Goal: Task Accomplishment & Management: Use online tool/utility

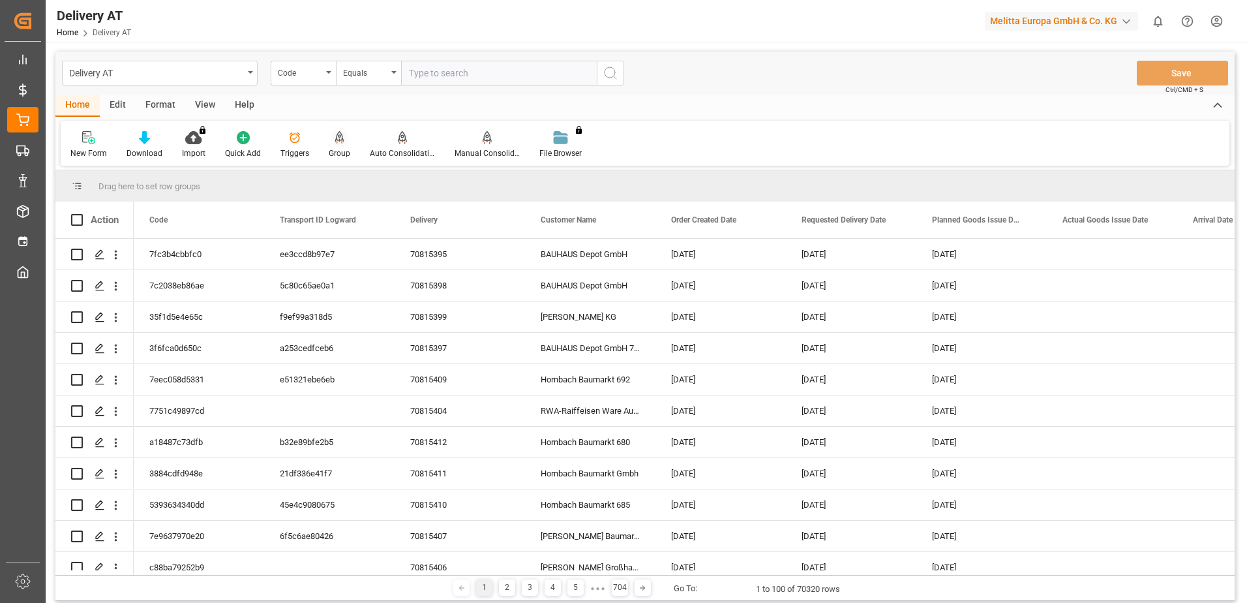
click at [343, 141] on div at bounding box center [340, 137] width 22 height 14
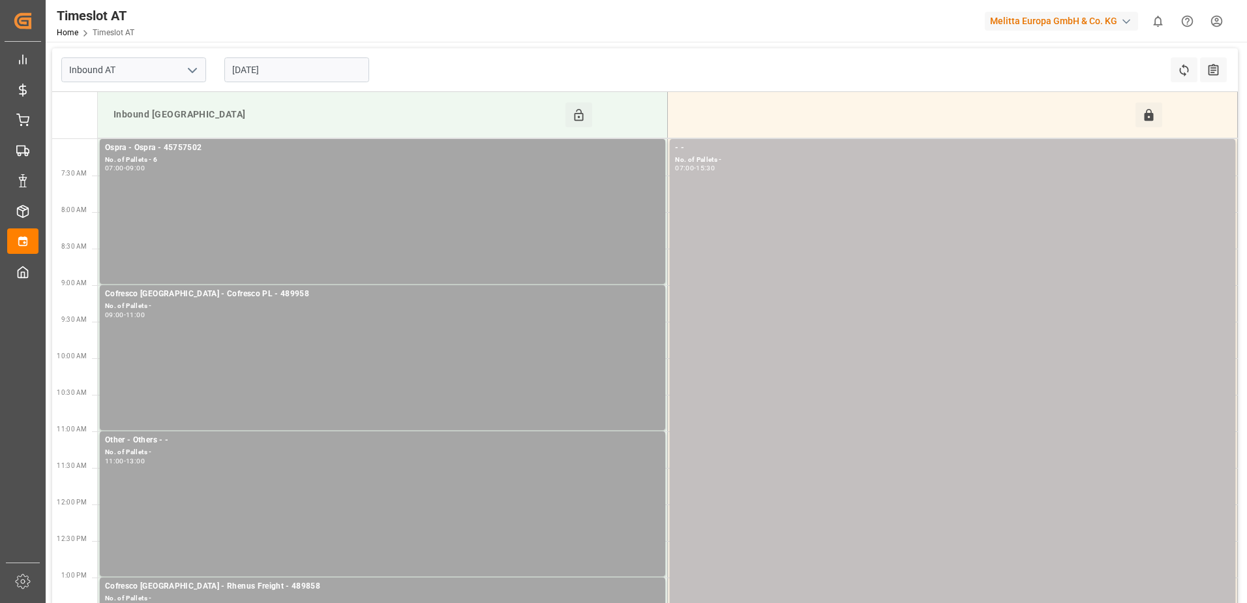
click at [273, 76] on input "[DATE]" at bounding box center [296, 69] width 145 height 25
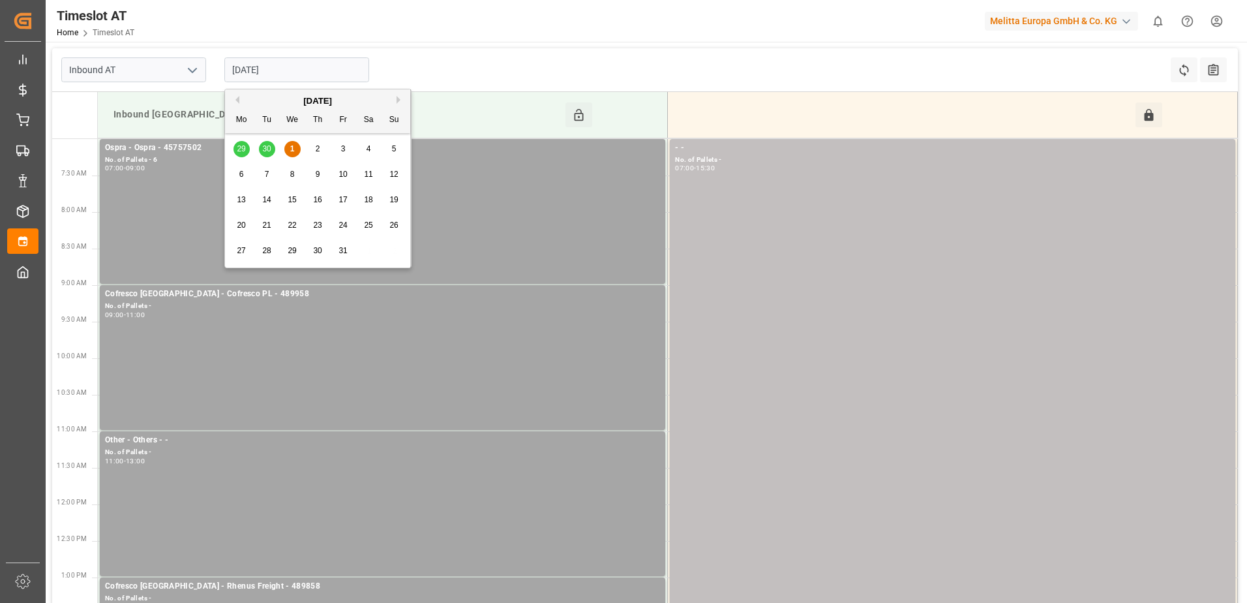
click at [237, 102] on button "Previous Month" at bounding box center [236, 100] width 8 height 8
click at [264, 251] on span "30" at bounding box center [266, 250] width 8 height 9
type input "[DATE]"
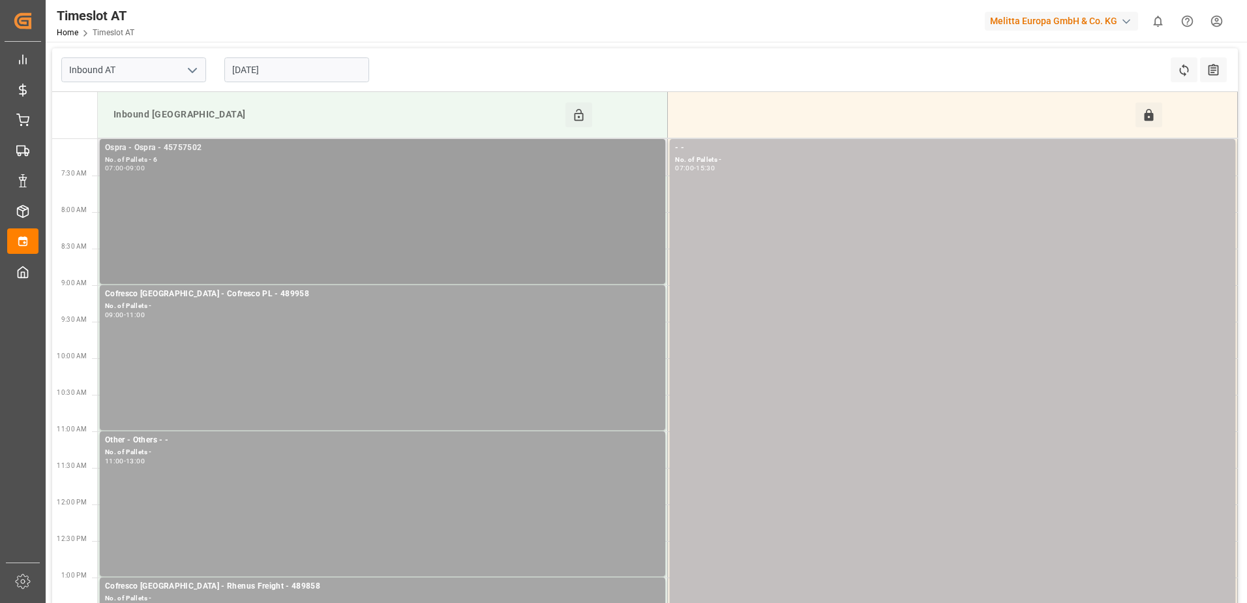
click at [333, 187] on div "Ospra - Ospra - 45757502 No. of Pallets - 6 07:00 - 09:00" at bounding box center [382, 212] width 555 height 140
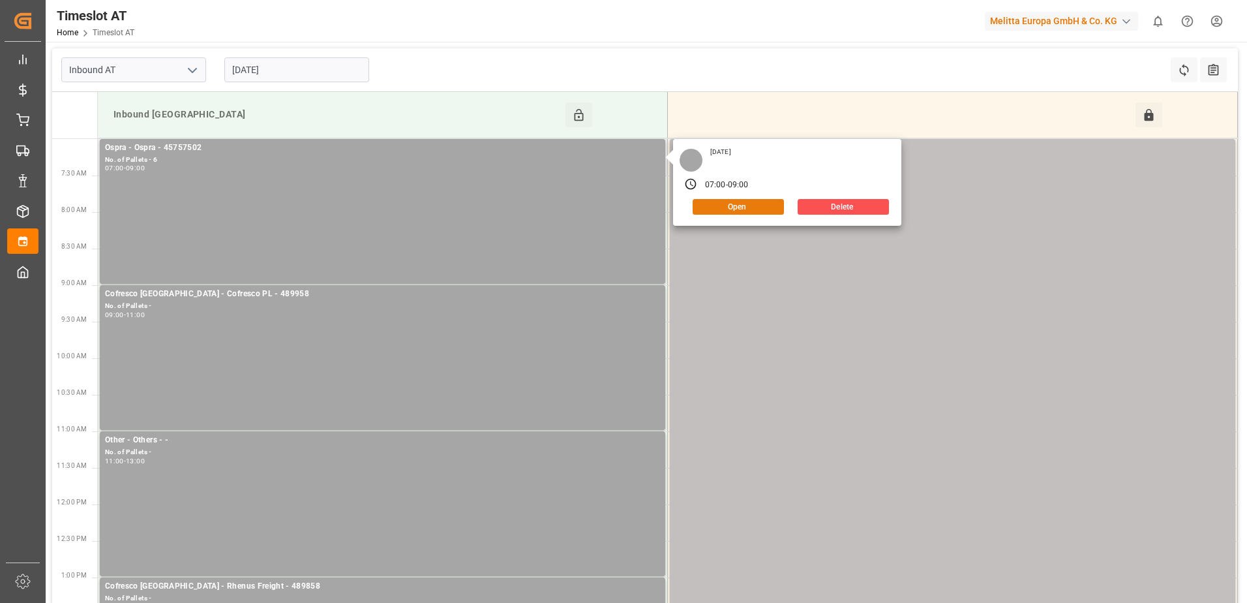
click at [752, 199] on button "Open" at bounding box center [738, 207] width 91 height 16
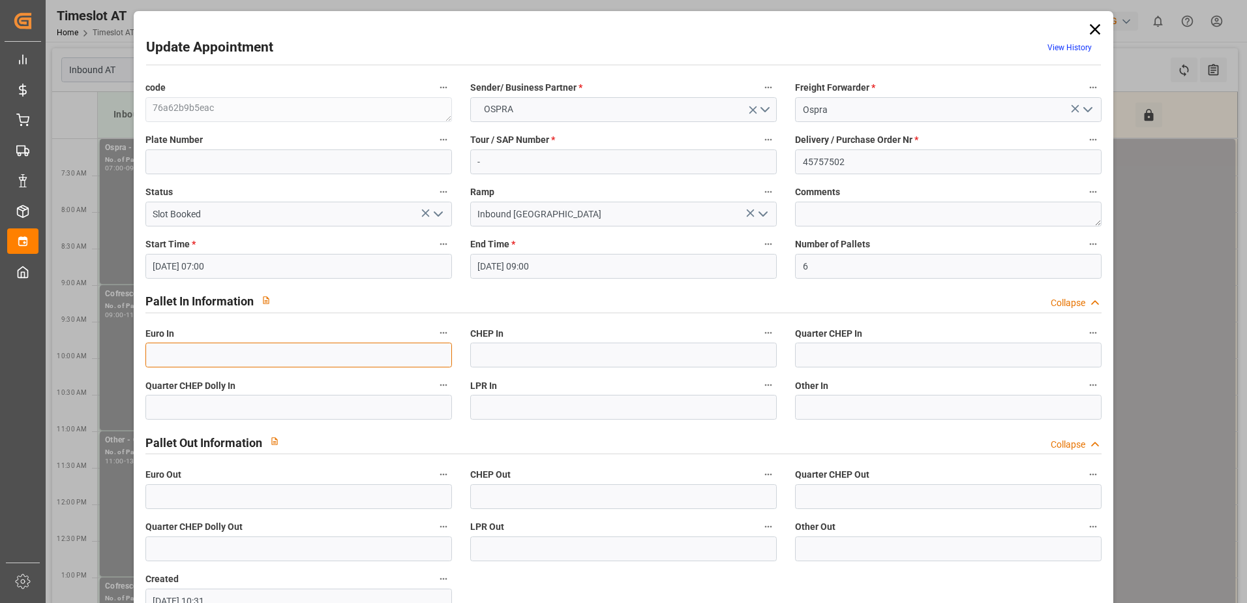
click at [392, 352] on input "text" at bounding box center [298, 354] width 307 height 25
type input "5"
type input "6"
click at [438, 216] on polyline "open menu" at bounding box center [438, 214] width 8 height 4
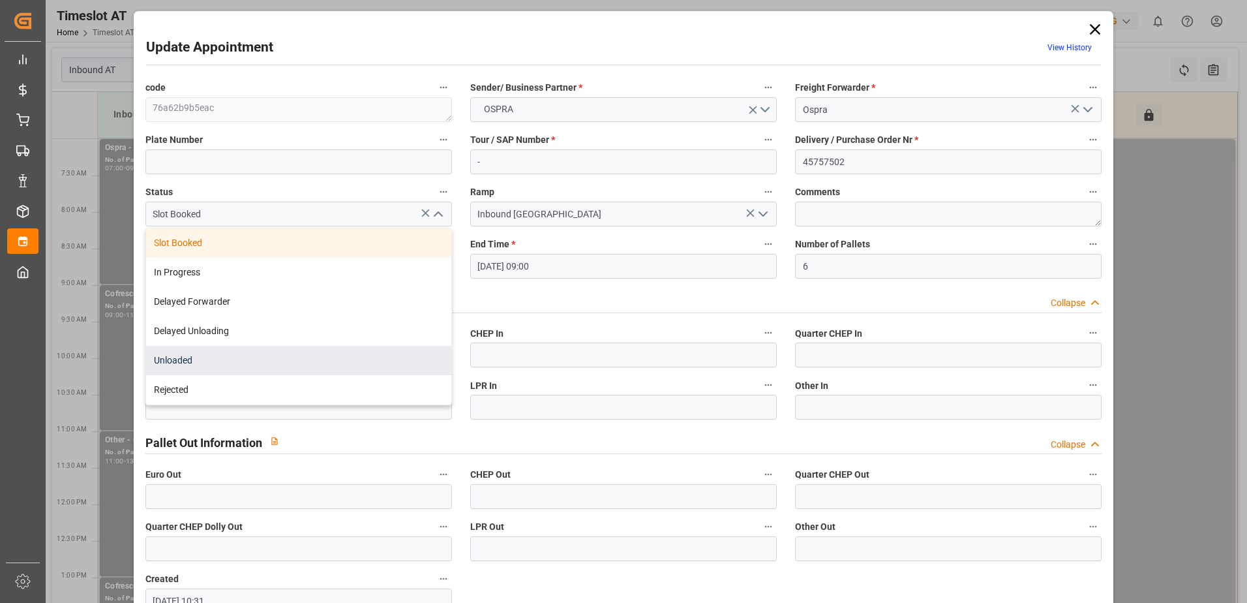
click at [246, 357] on div "Unloaded" at bounding box center [298, 360] width 305 height 29
type input "Unloaded"
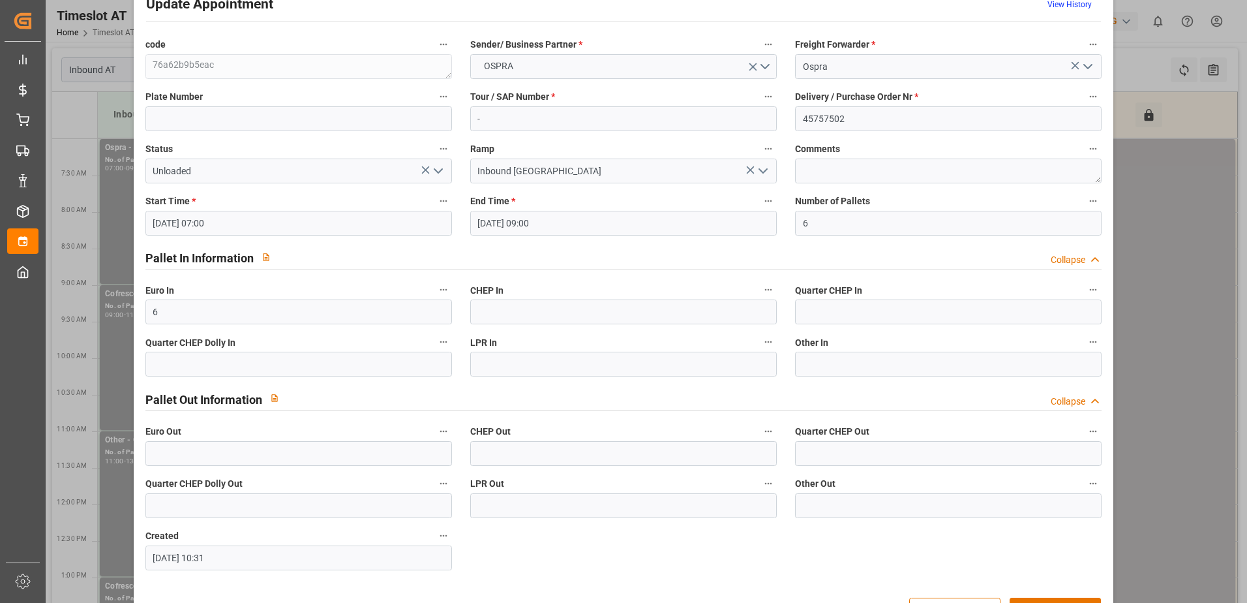
scroll to position [86, 0]
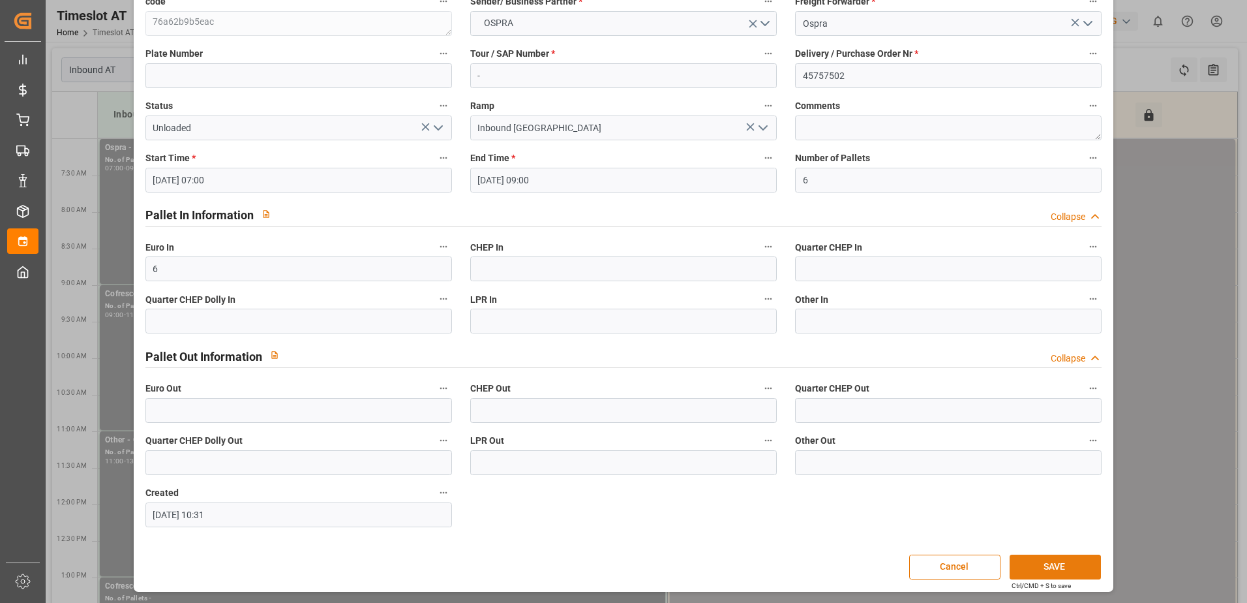
click at [1044, 573] on button "SAVE" at bounding box center [1055, 566] width 91 height 25
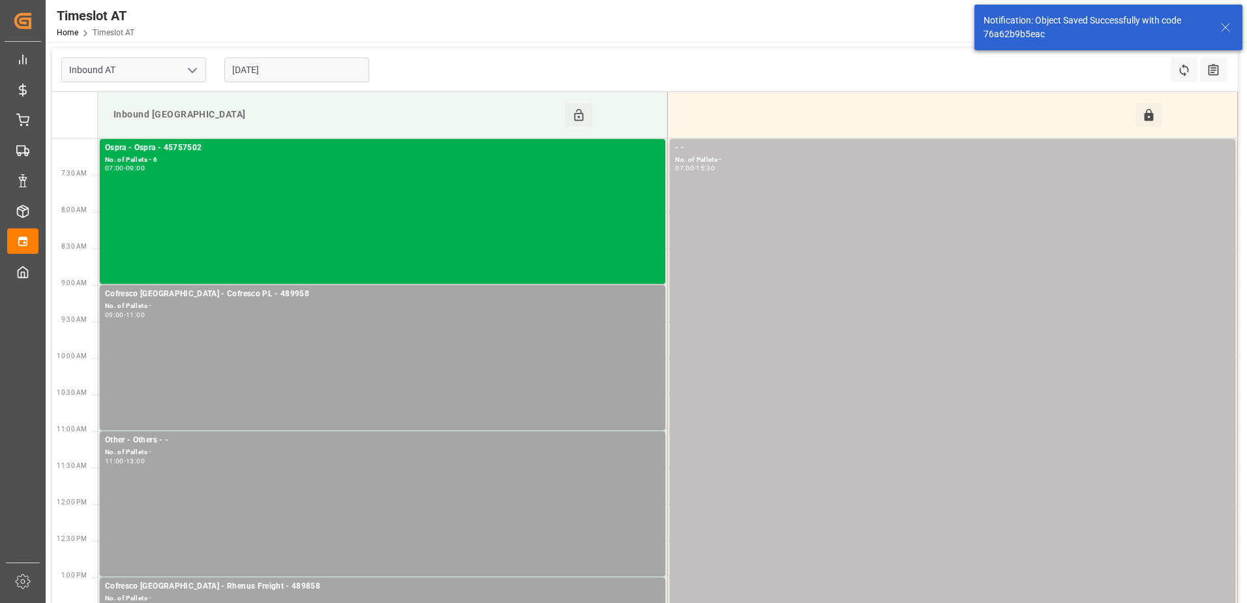
click at [318, 64] on input "[DATE]" at bounding box center [296, 69] width 145 height 25
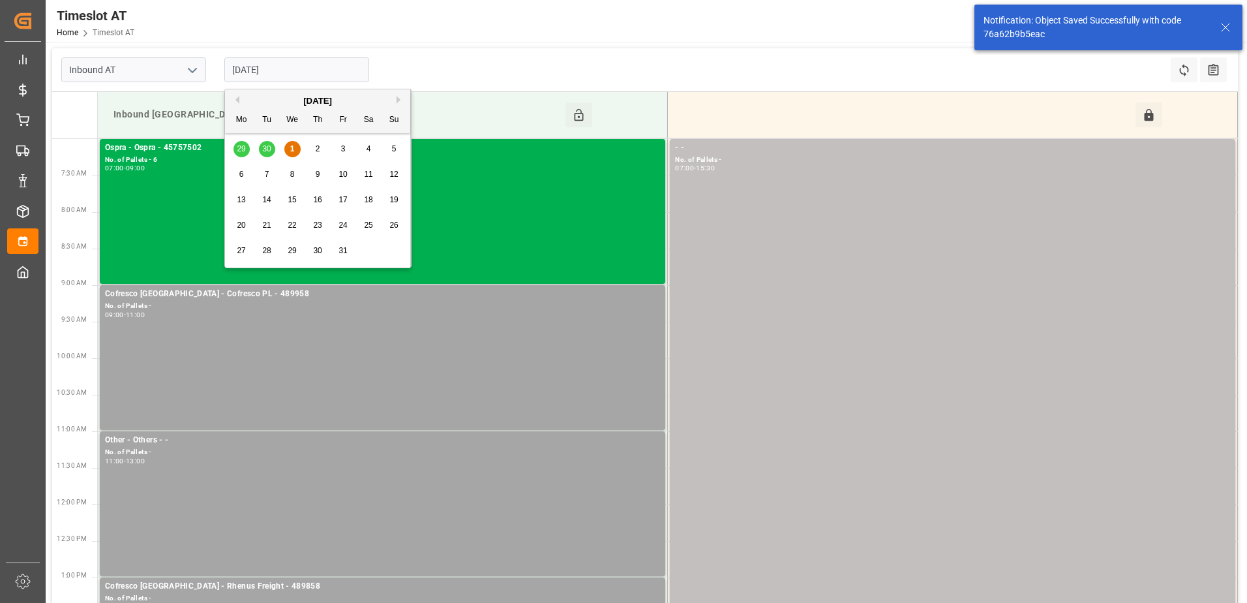
click at [318, 147] on span "2" at bounding box center [318, 148] width 5 height 9
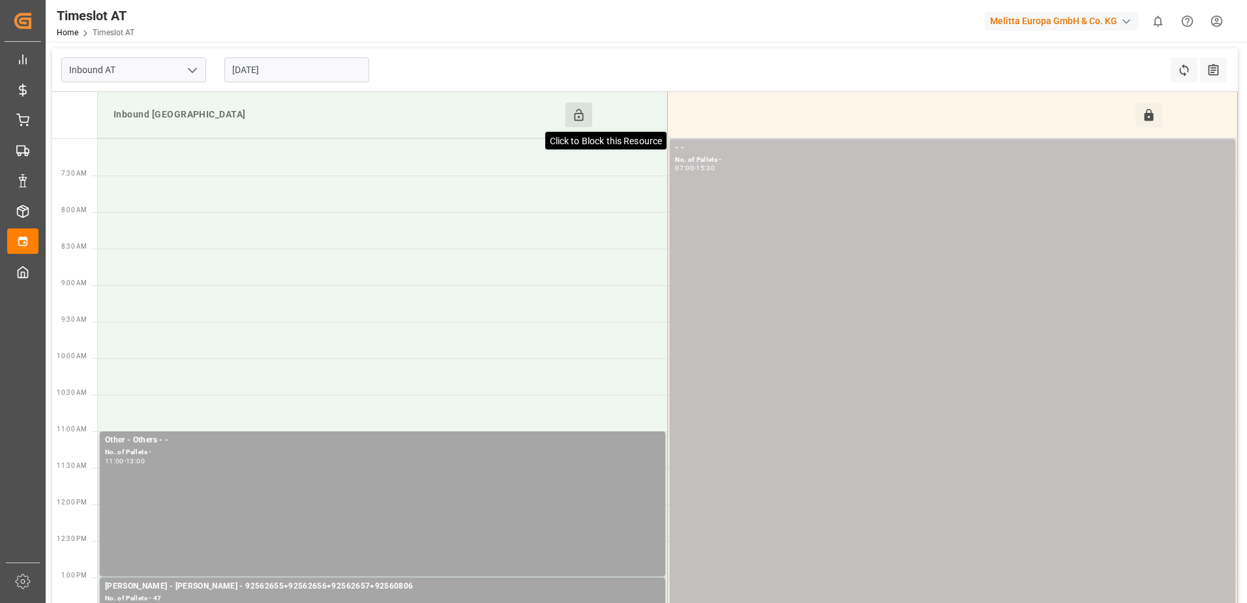
click at [579, 117] on icon at bounding box center [579, 115] width 9 height 12
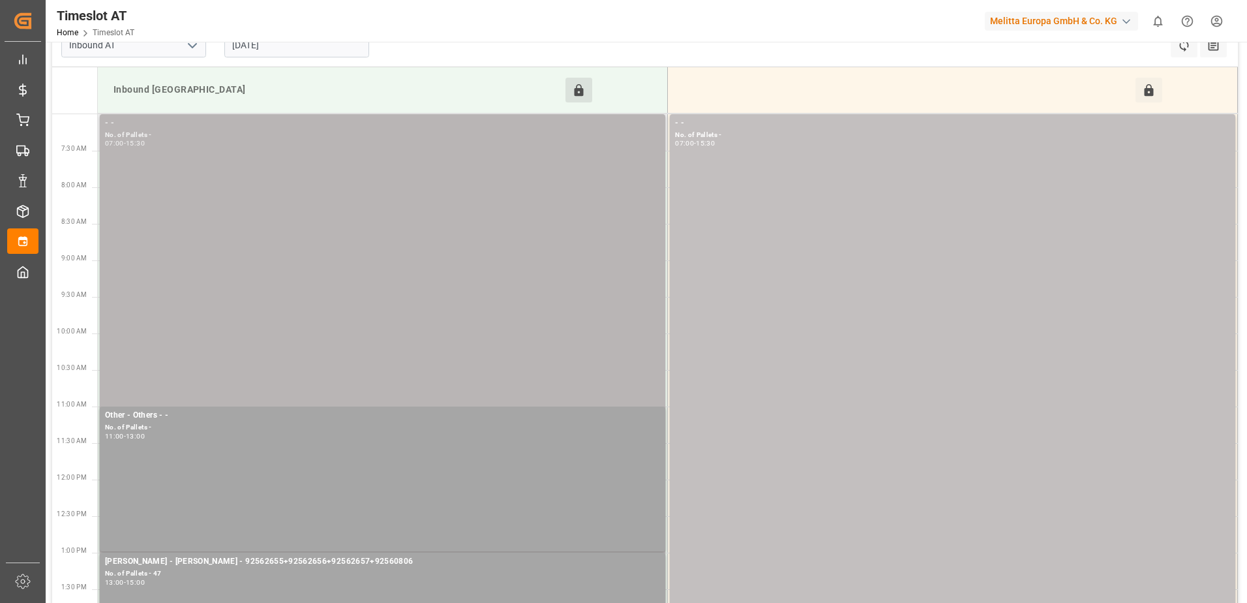
scroll to position [0, 0]
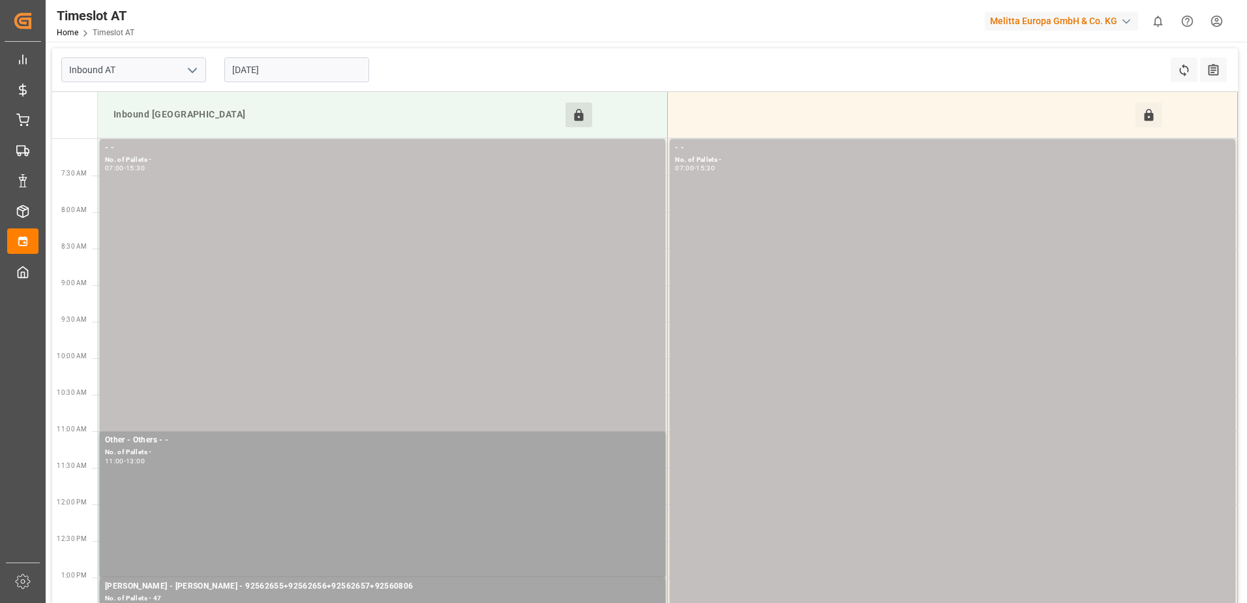
click at [303, 67] on input "[DATE]" at bounding box center [296, 69] width 145 height 25
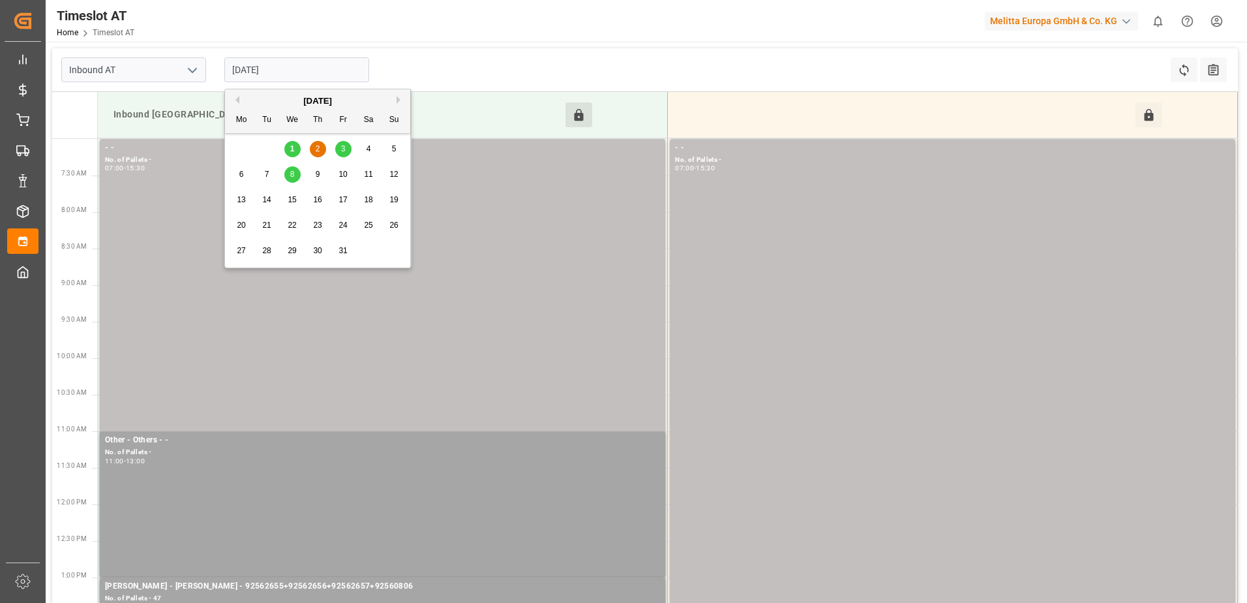
click at [345, 151] on span "3" at bounding box center [343, 148] width 5 height 9
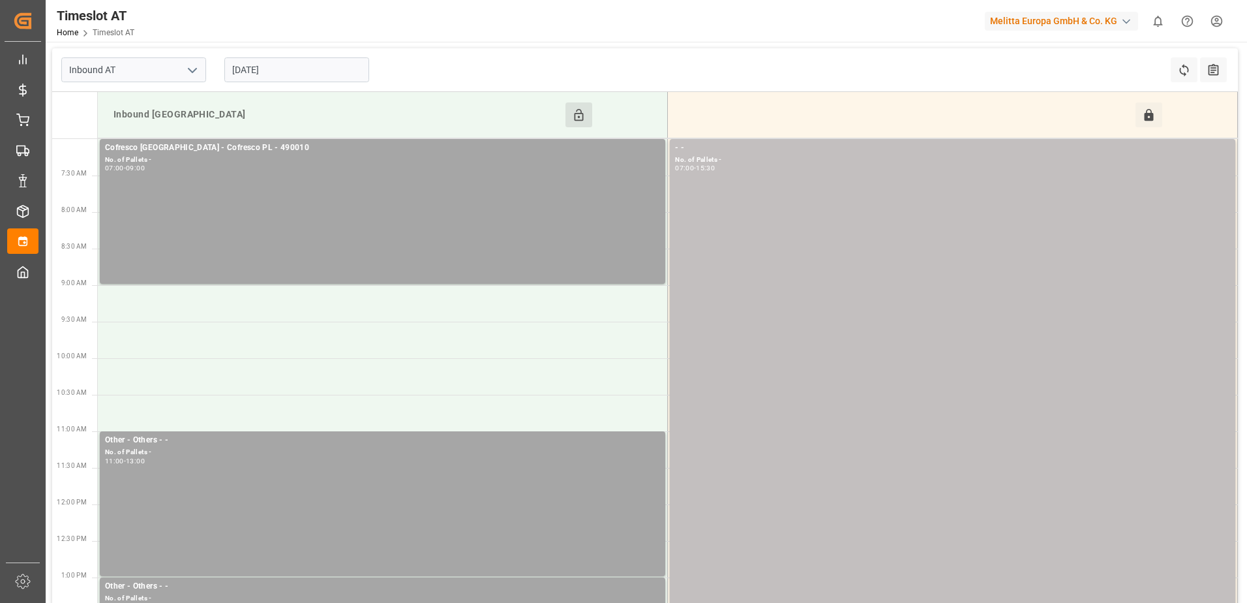
click at [314, 67] on input "[DATE]" at bounding box center [296, 69] width 145 height 25
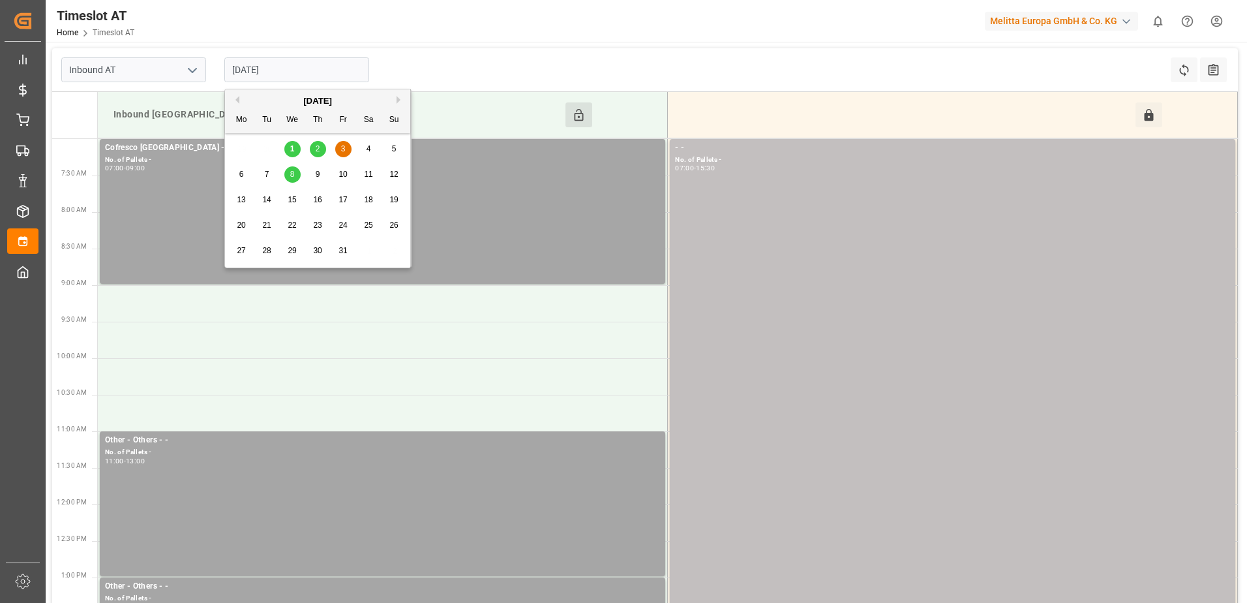
click at [292, 145] on span "1" at bounding box center [292, 148] width 5 height 9
type input "[DATE]"
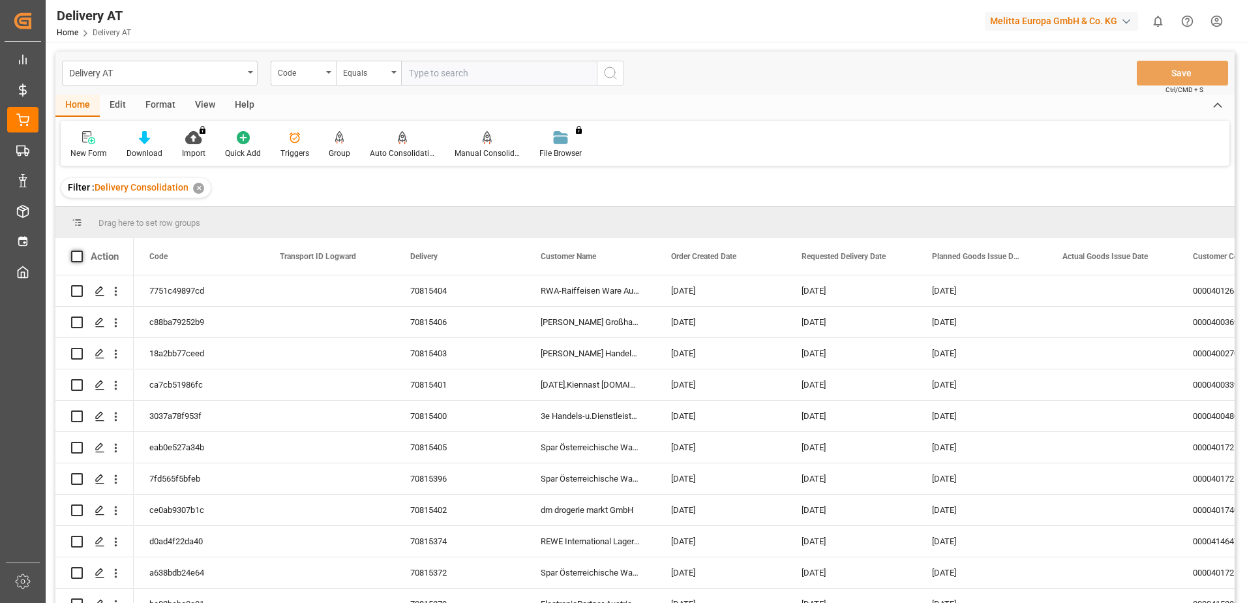
click at [75, 257] on span at bounding box center [77, 256] width 12 height 12
click at [81, 250] on input "checkbox" at bounding box center [81, 250] width 0 height 0
checkbox input "true"
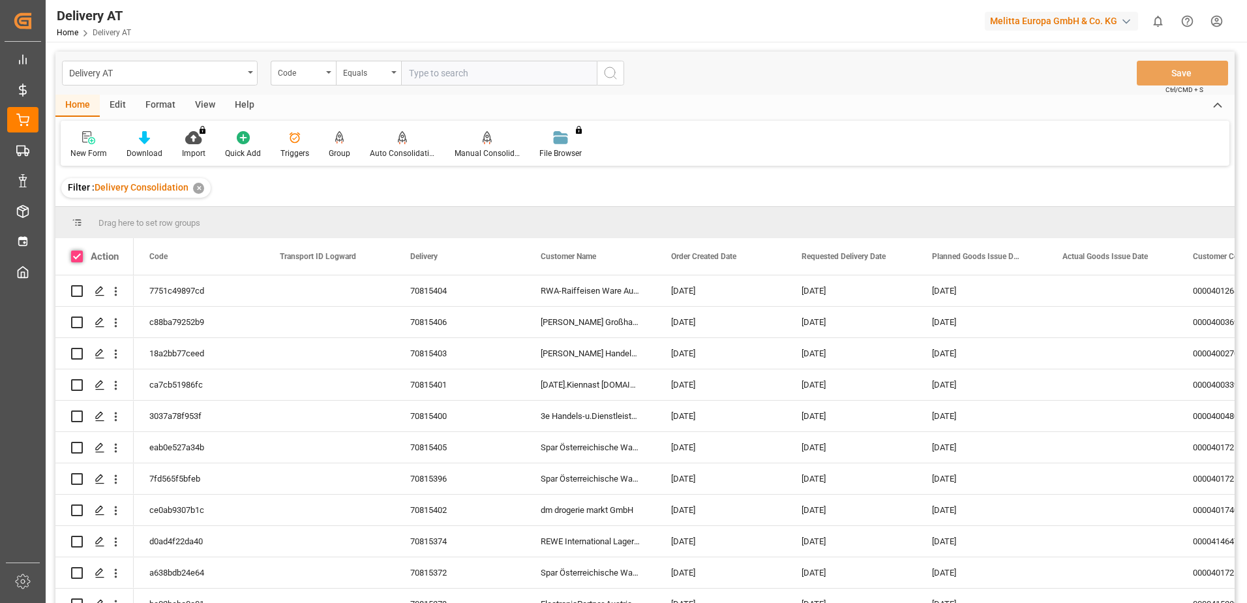
checkbox input "true"
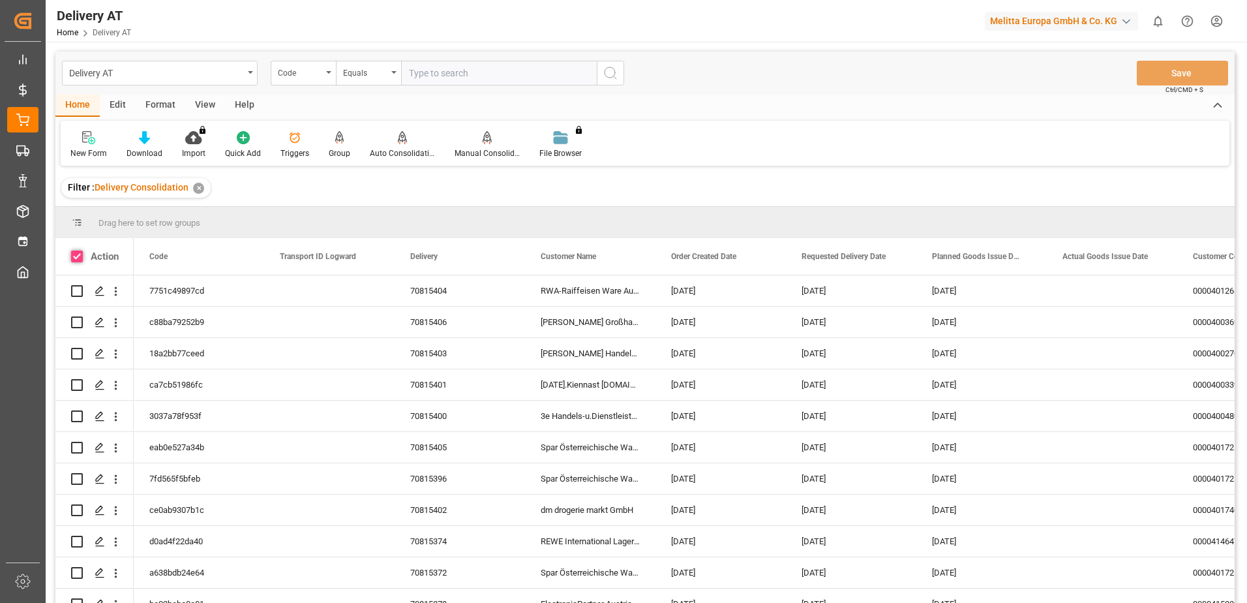
checkbox input "true"
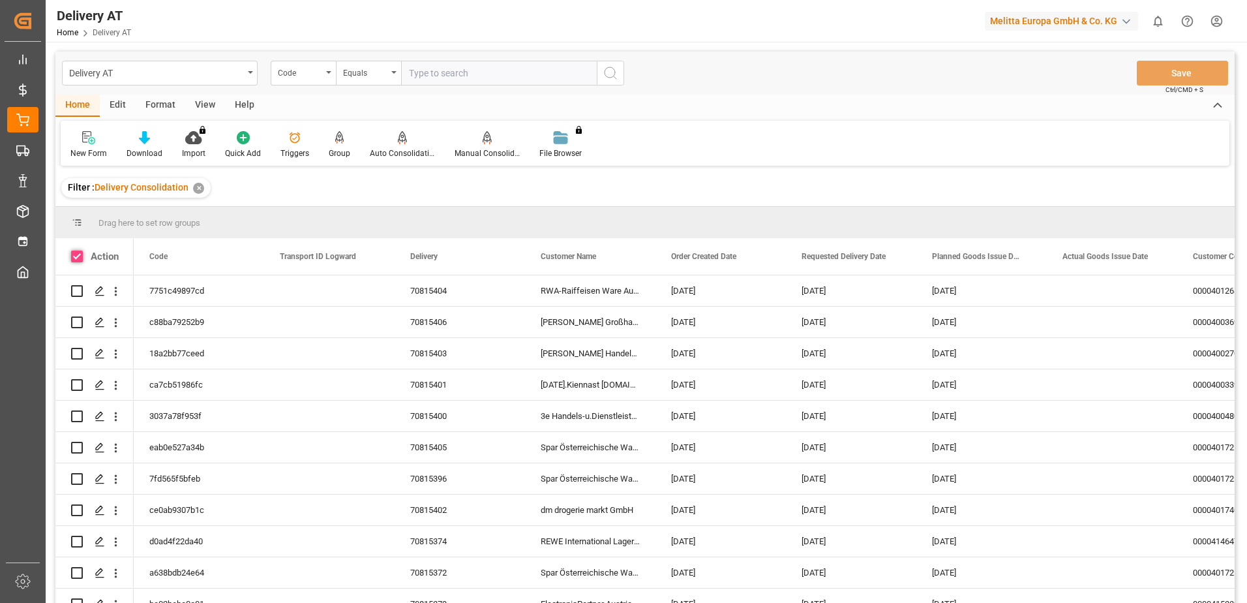
checkbox input "true"
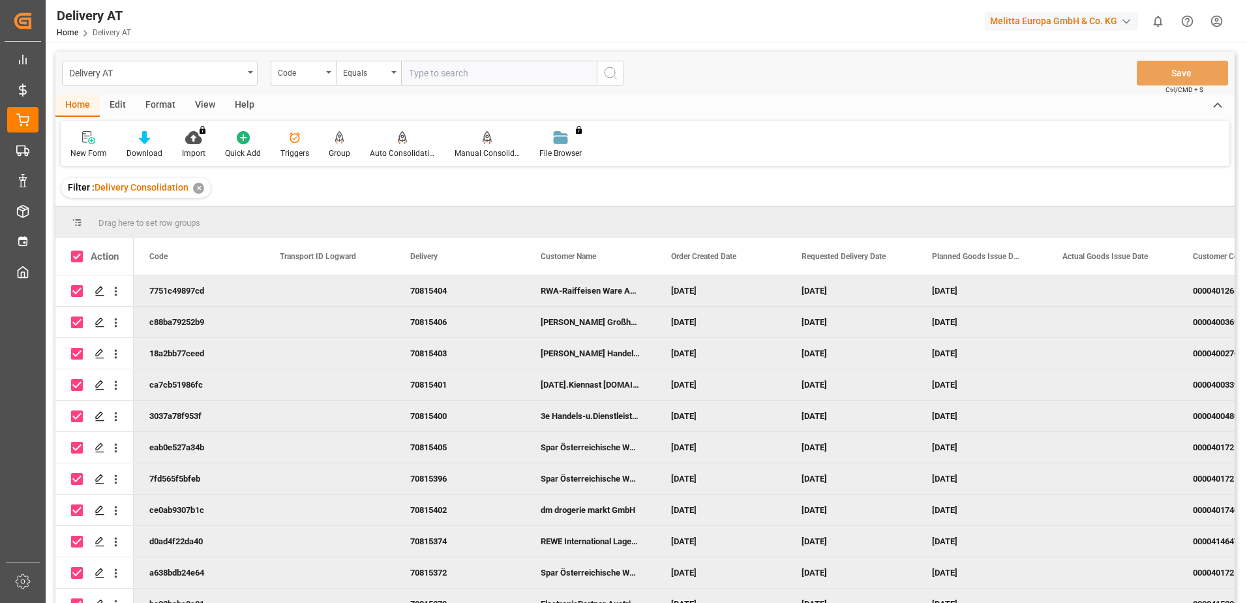
click at [77, 477] on input "Press Space to toggle row selection (checked)" at bounding box center [77, 479] width 12 height 12
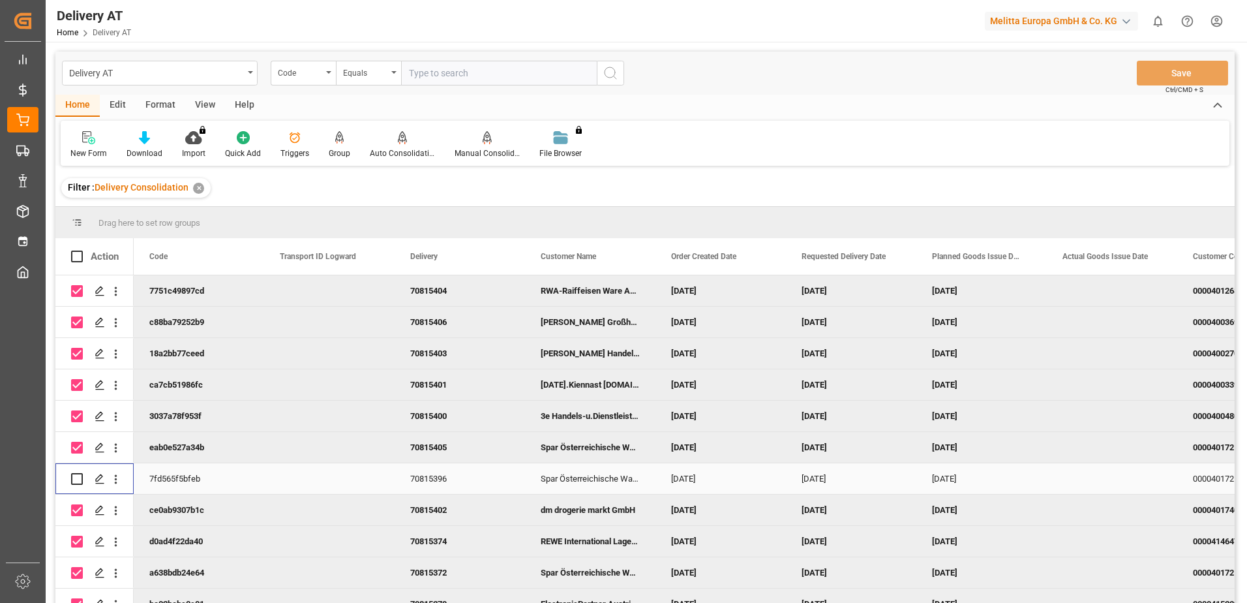
click at [77, 477] on input "Press Space to toggle row selection (unchecked)" at bounding box center [77, 479] width 12 height 12
checkbox input "true"
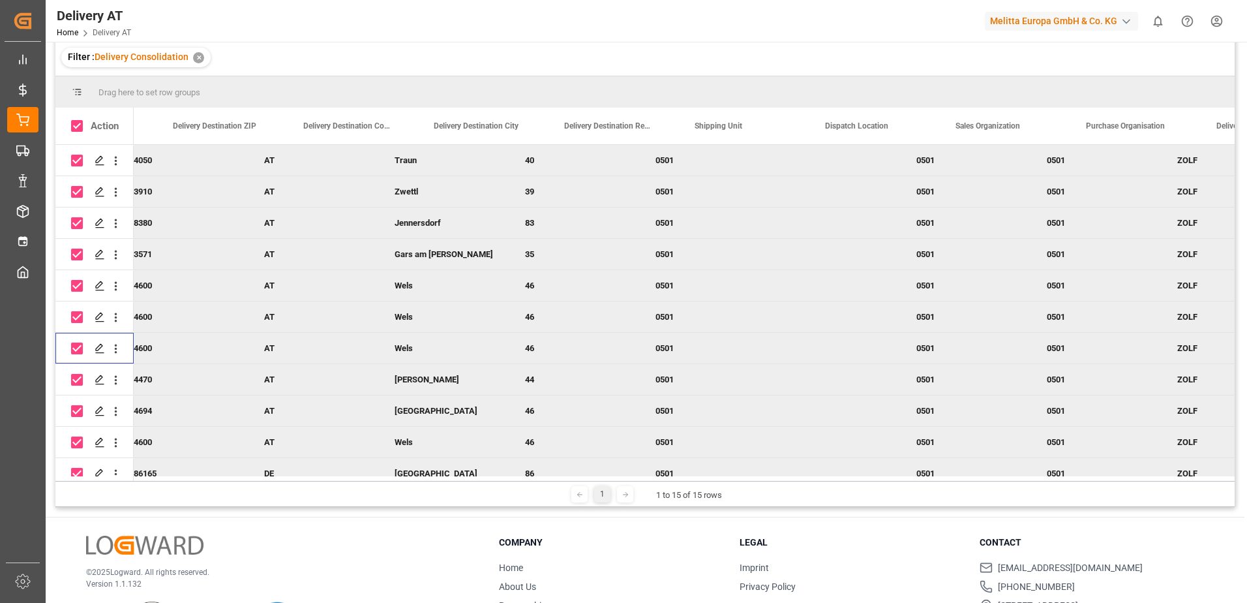
scroll to position [0, 1648]
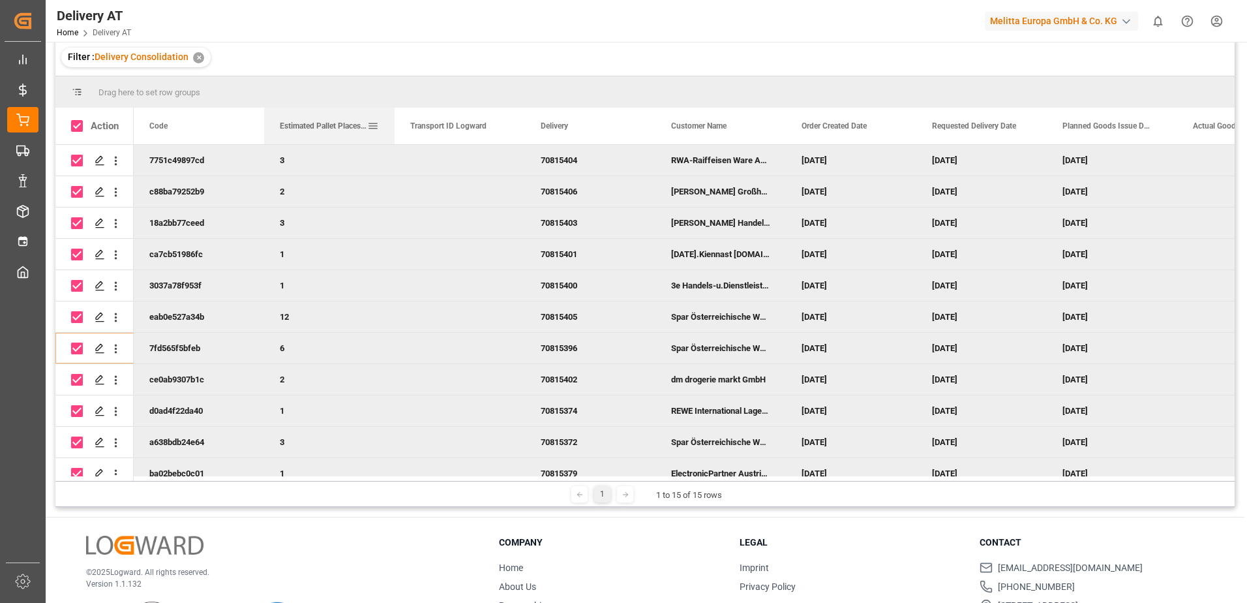
drag, startPoint x: 868, startPoint y: 125, endPoint x: 386, endPoint y: 141, distance: 482.3
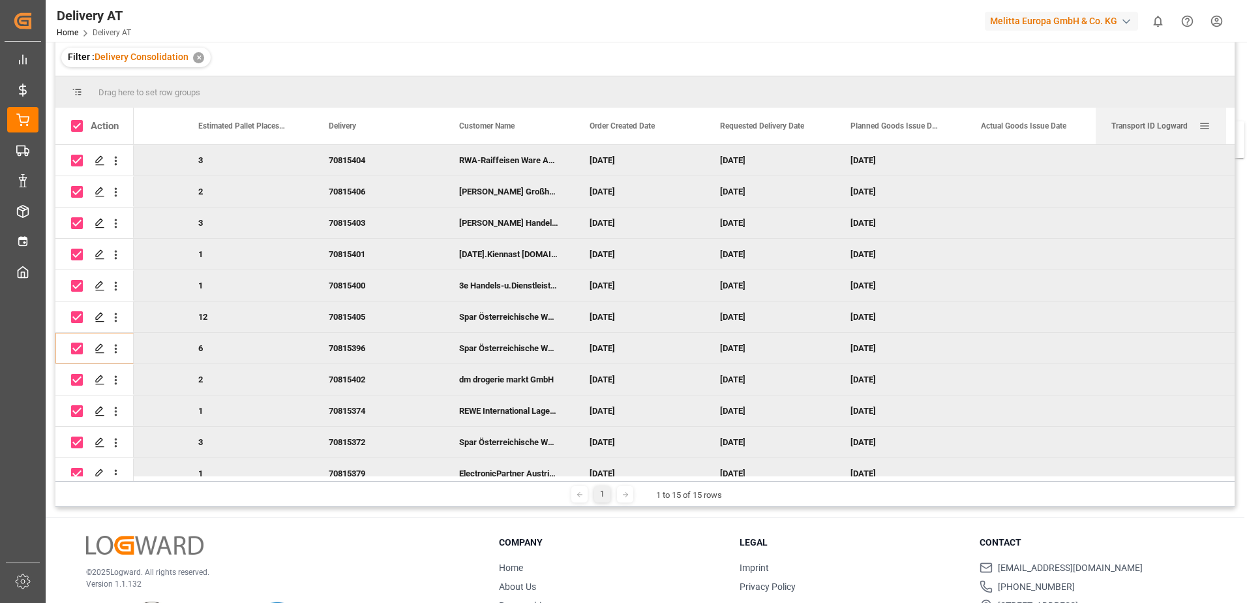
drag, startPoint x: 427, startPoint y: 135, endPoint x: 1147, endPoint y: 129, distance: 719.5
click at [1147, 129] on div "Transport ID Logward" at bounding box center [1154, 126] width 87 height 37
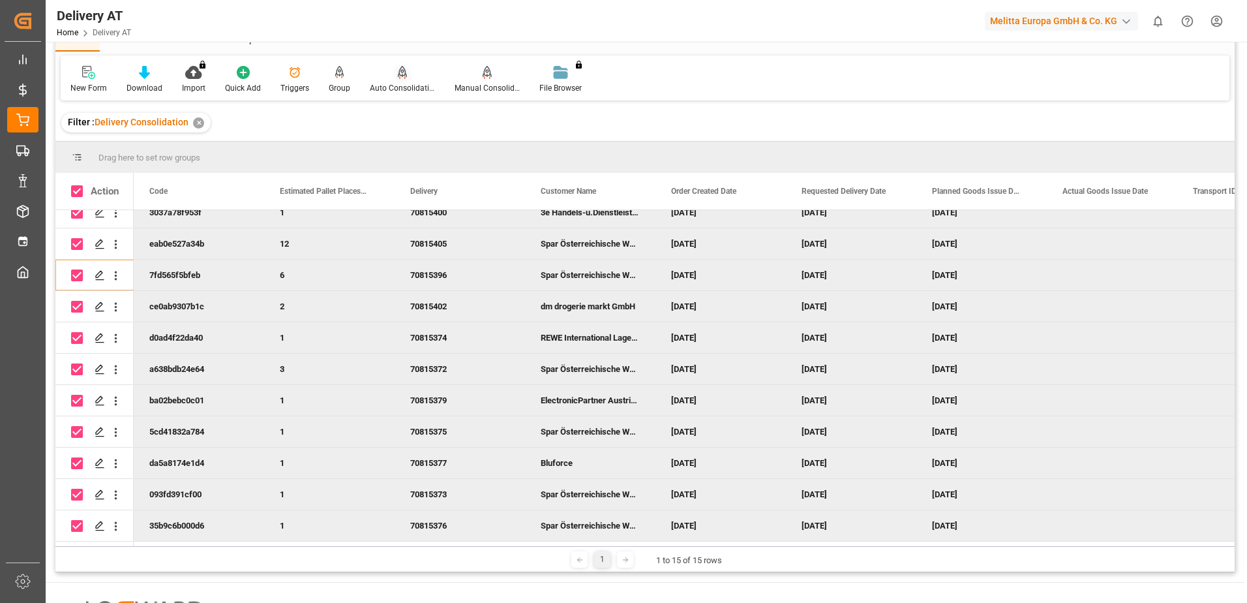
click at [401, 81] on div "Auto Consolidation" at bounding box center [402, 79] width 85 height 29
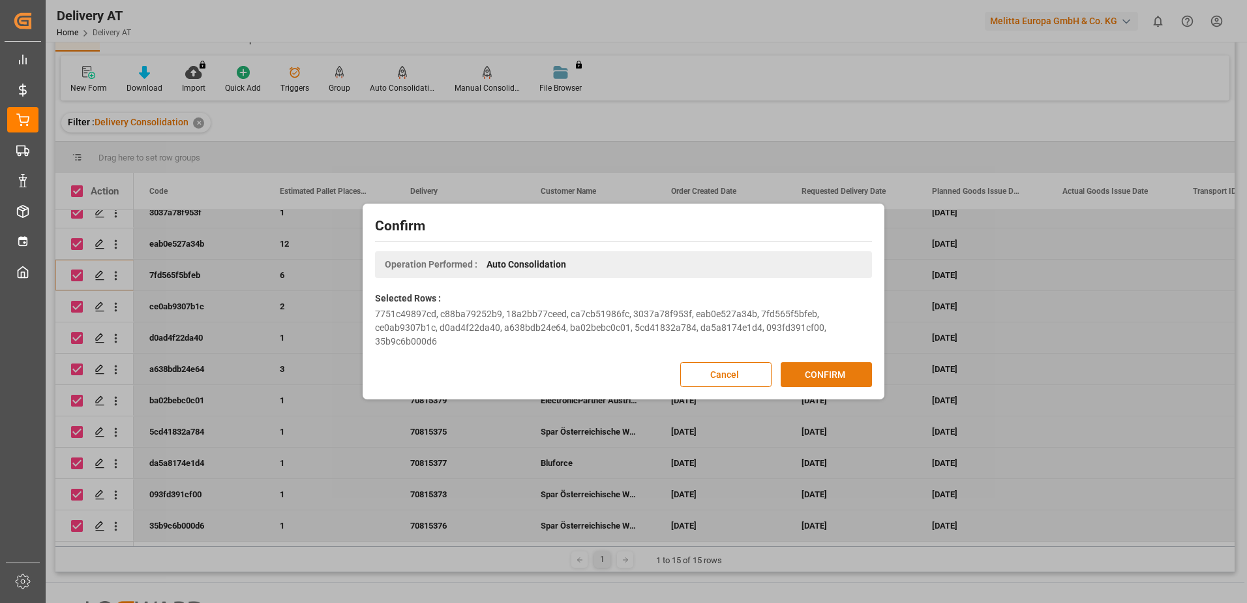
click at [808, 367] on button "CONFIRM" at bounding box center [826, 374] width 91 height 25
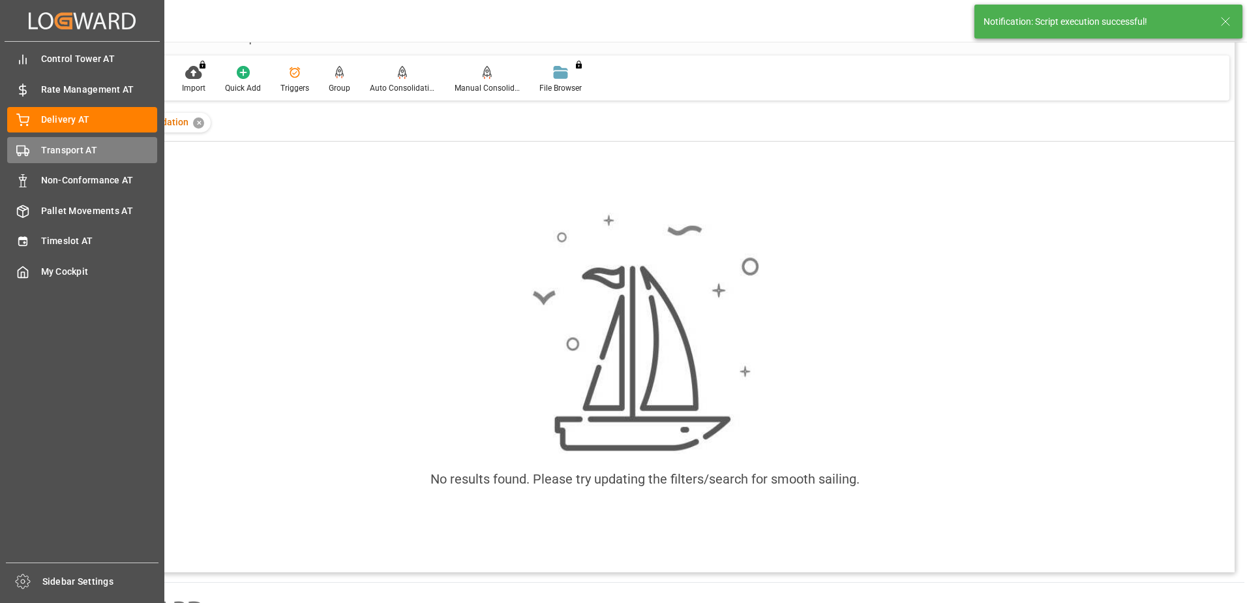
click at [35, 151] on div "Transport AT Transport AT" at bounding box center [82, 149] width 150 height 25
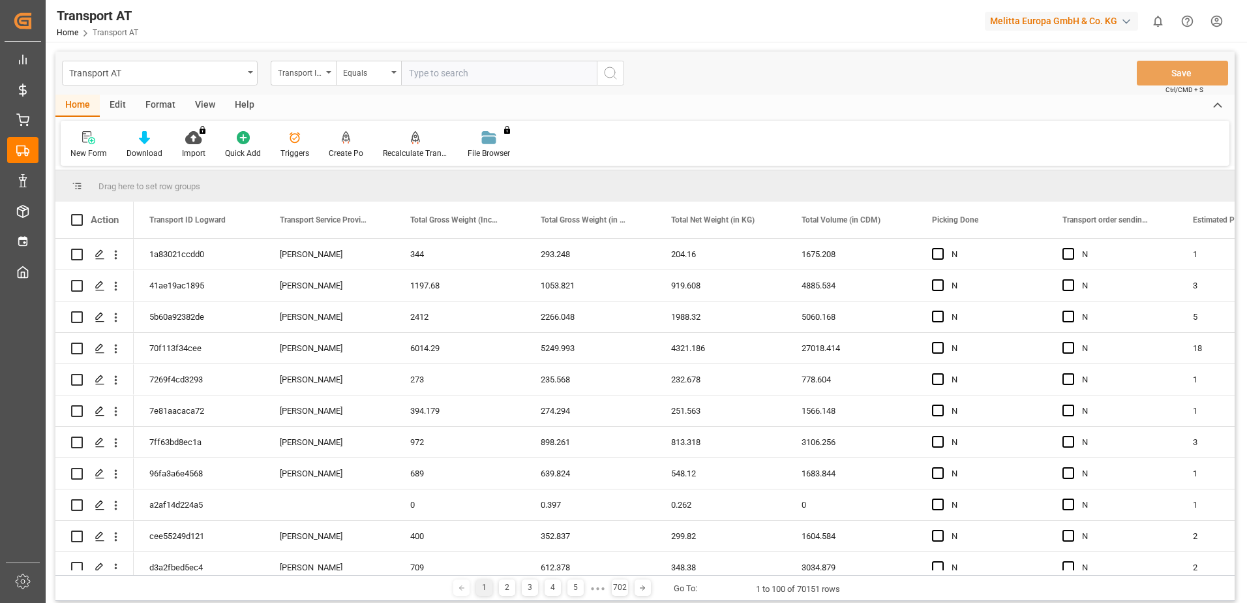
click at [324, 73] on div "Transport ID Logward" at bounding box center [303, 73] width 65 height 25
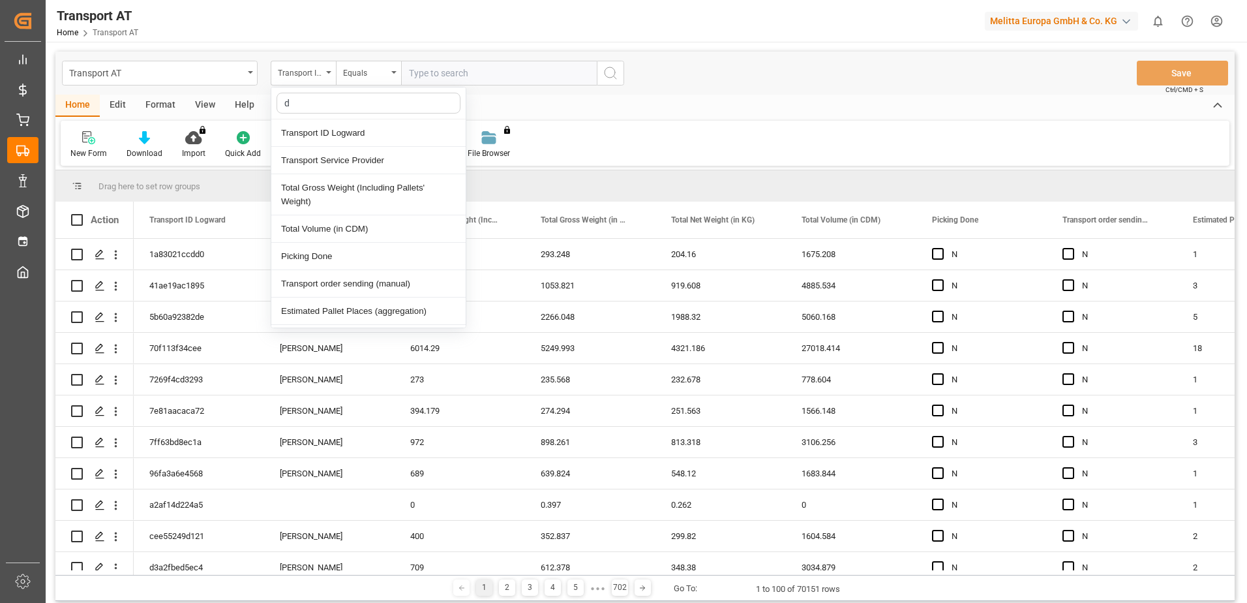
type input "do"
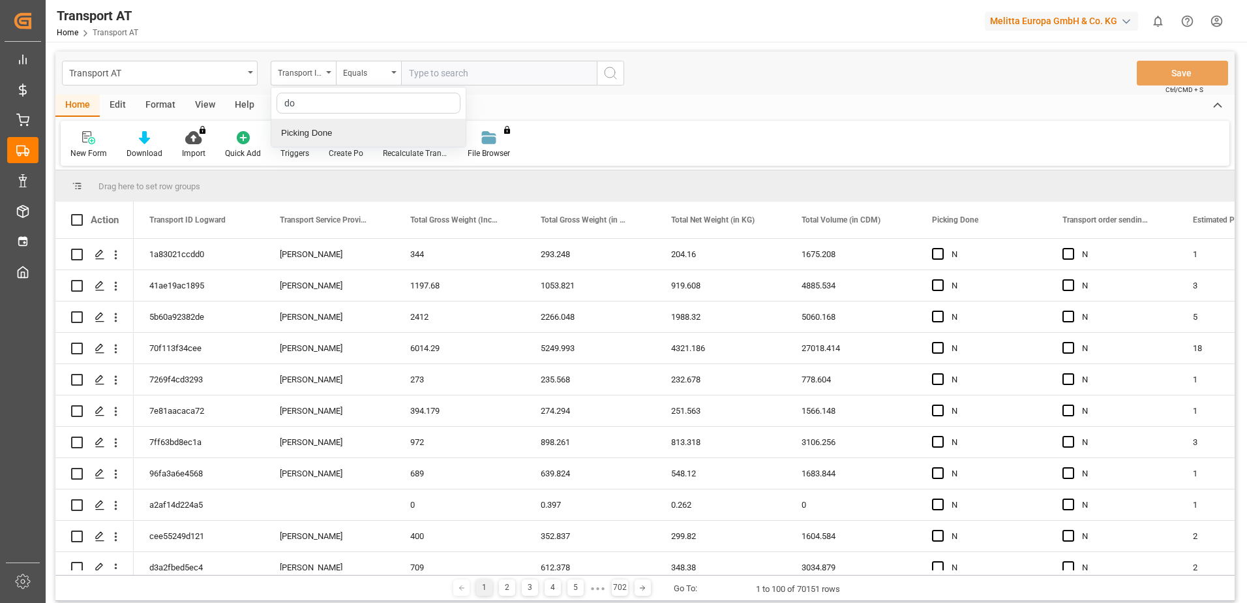
click at [329, 129] on div "Picking Done" at bounding box center [368, 132] width 194 height 27
click at [451, 72] on input "text" at bounding box center [499, 73] width 196 height 25
type input "Y"
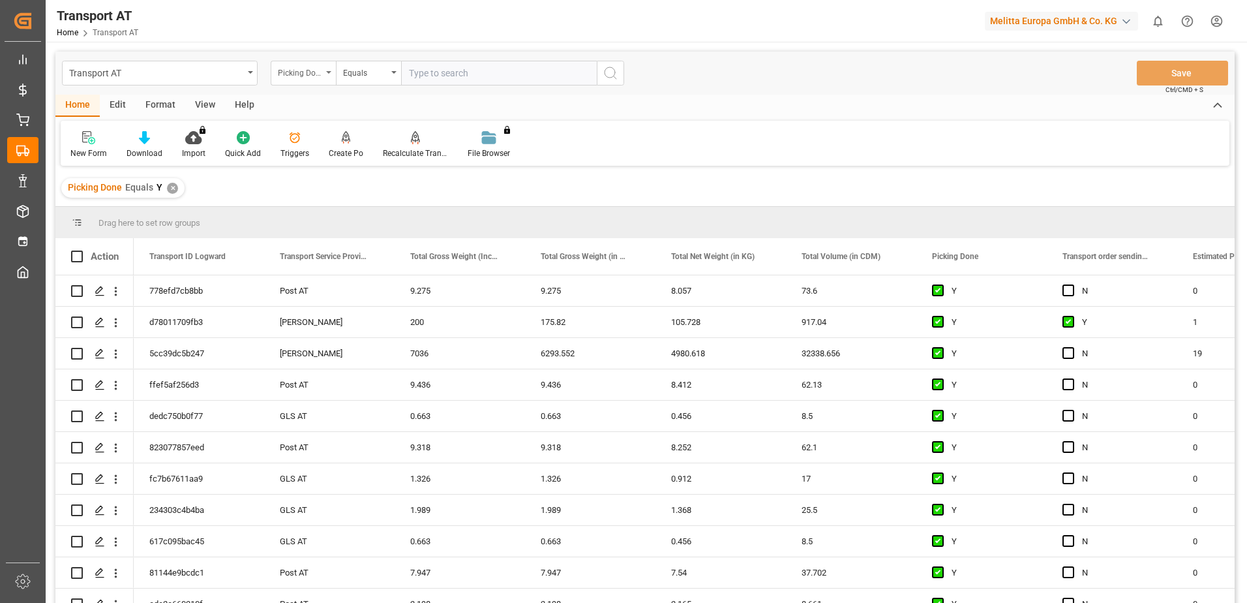
click at [330, 72] on icon "open menu" at bounding box center [328, 72] width 5 height 3
type input "manu"
click at [322, 129] on div "Transport order sending (manual)" at bounding box center [368, 132] width 194 height 27
click at [453, 74] on input "text" at bounding box center [499, 73] width 196 height 25
type input "N"
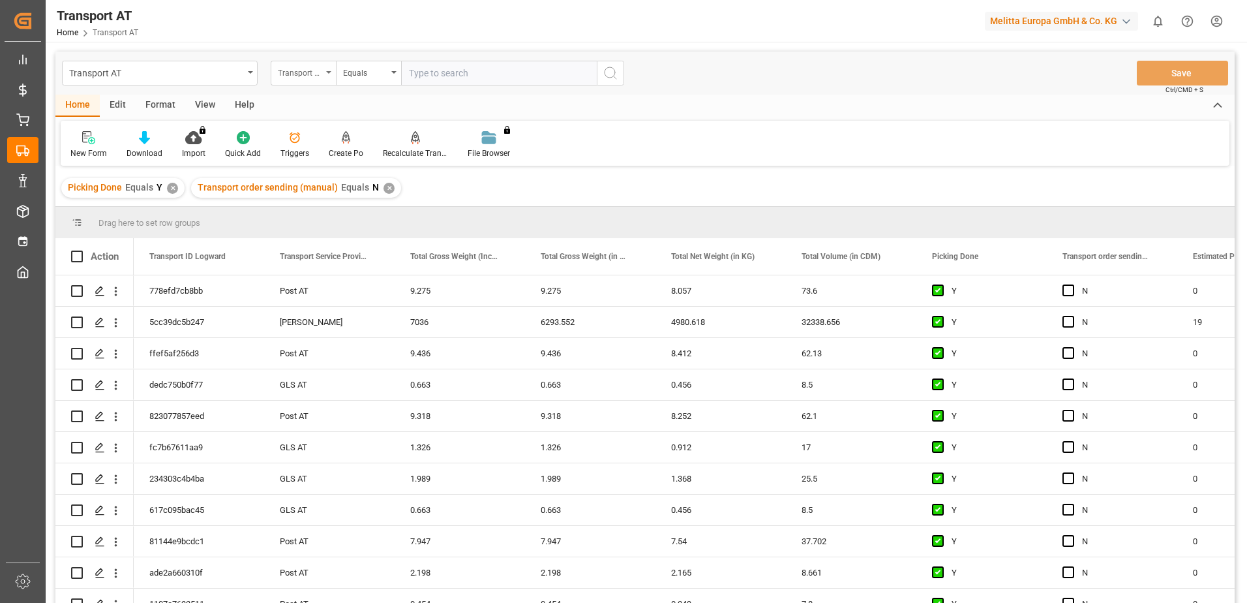
click at [324, 69] on div "Transport order sending (manual)" at bounding box center [303, 73] width 65 height 25
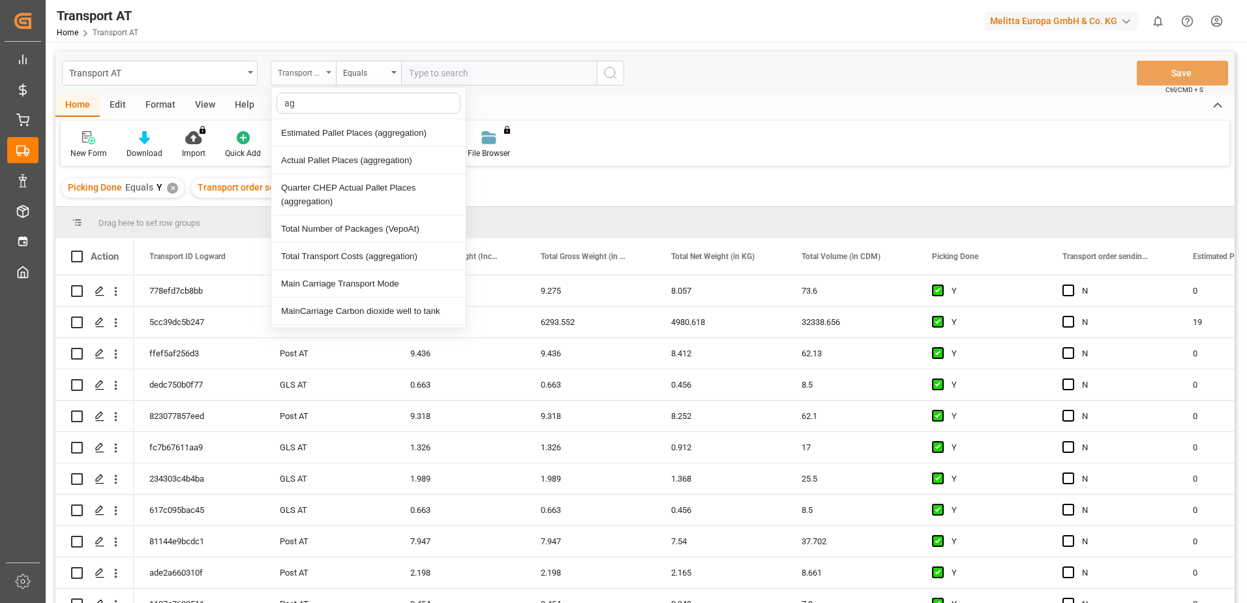
type input "agg"
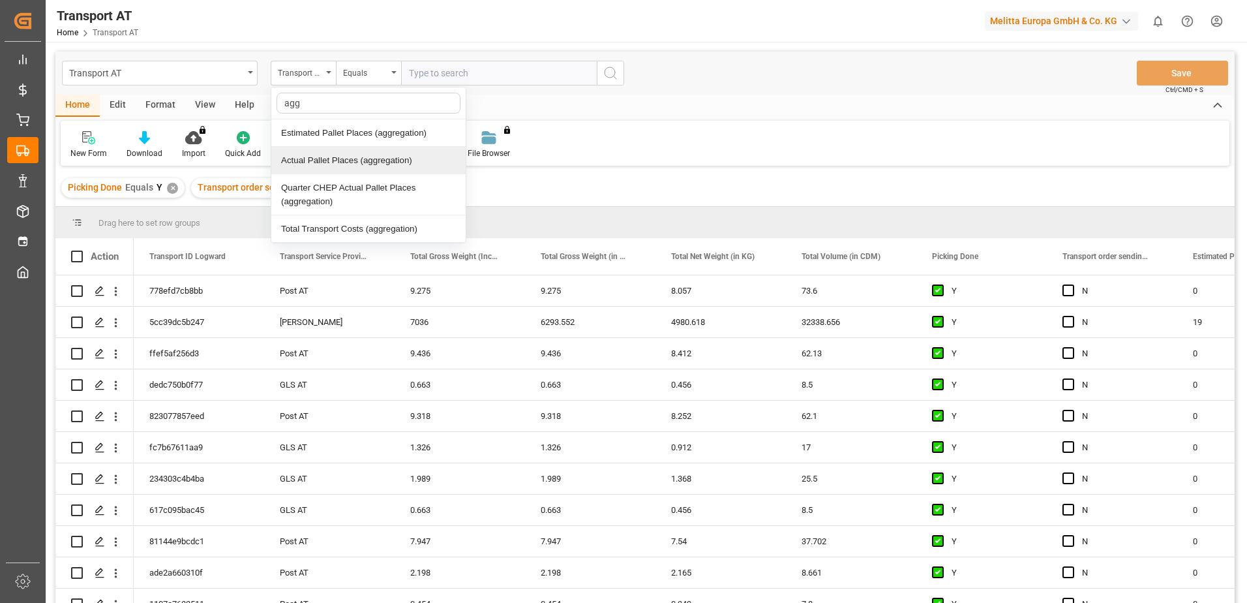
click at [340, 160] on div "Actual Pallet Places (aggregation)" at bounding box center [368, 160] width 194 height 27
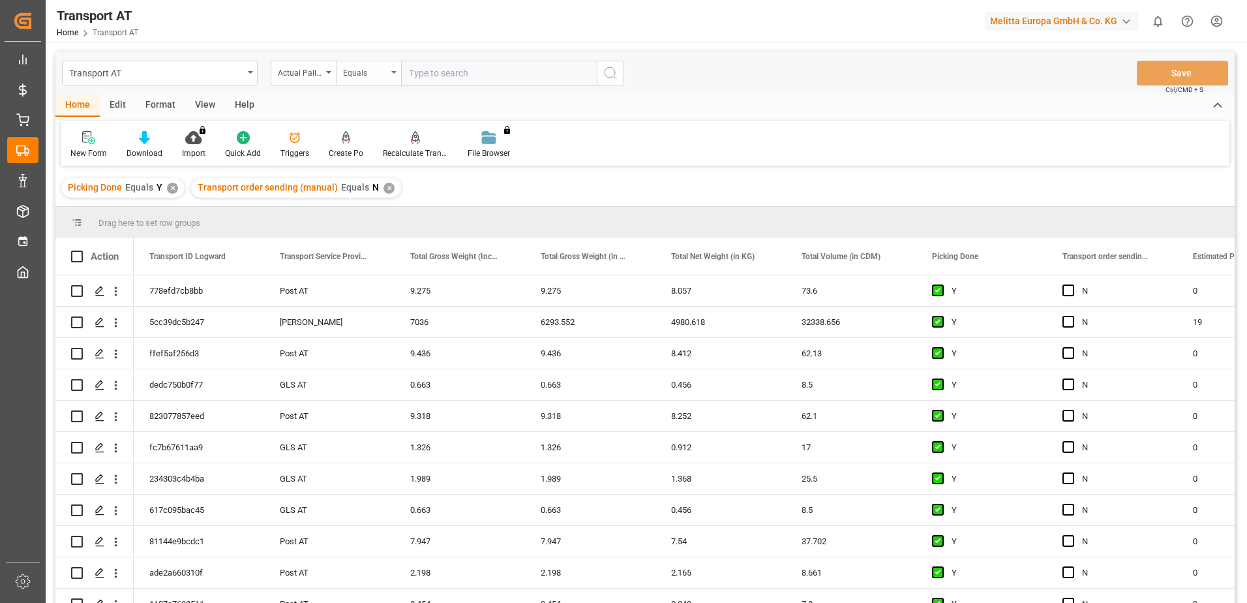
click at [375, 72] on div "Equals" at bounding box center [365, 71] width 44 height 15
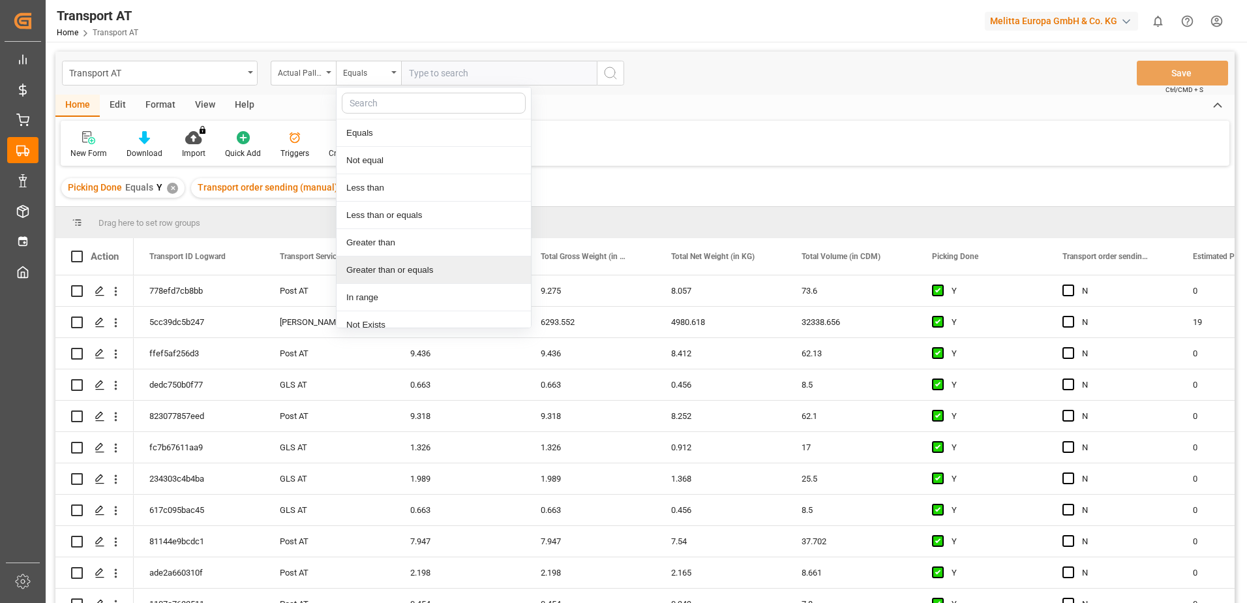
click at [393, 275] on div "Greater than or equals" at bounding box center [434, 269] width 194 height 27
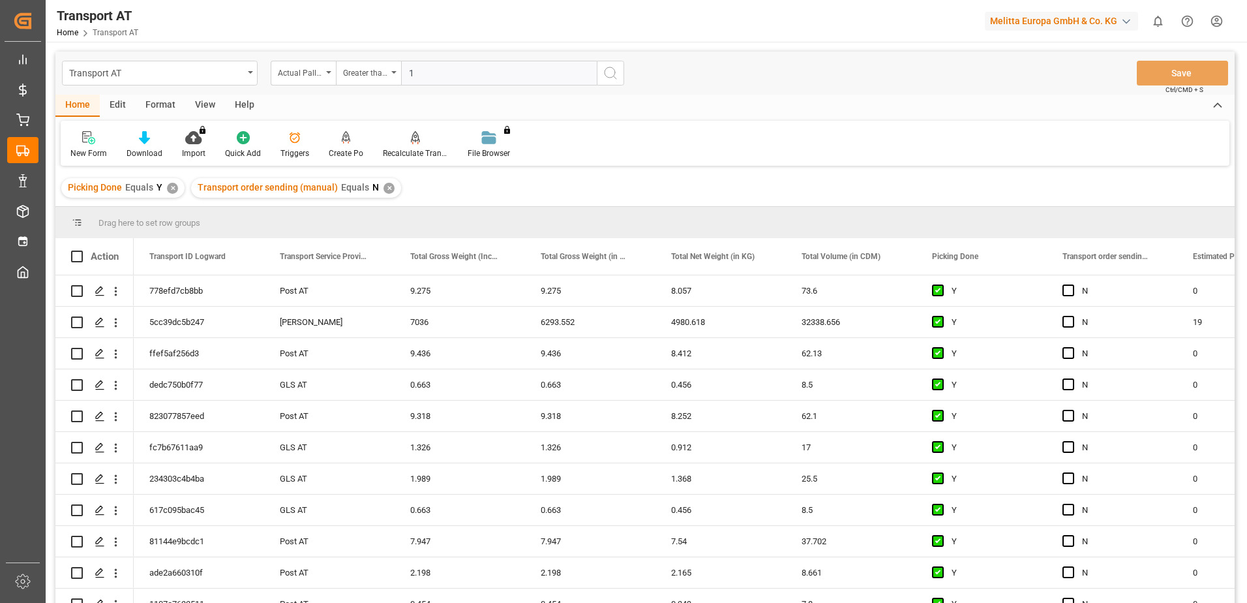
type input "1"
click at [619, 77] on button "search button" at bounding box center [610, 73] width 27 height 25
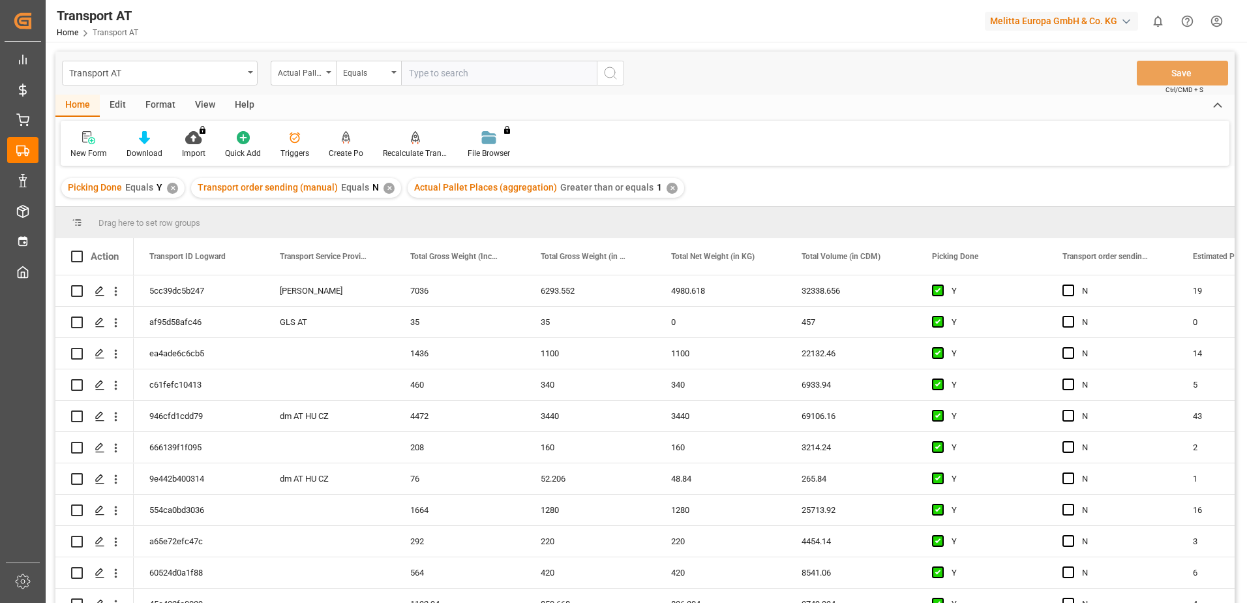
click at [212, 105] on div "View" at bounding box center [205, 106] width 40 height 22
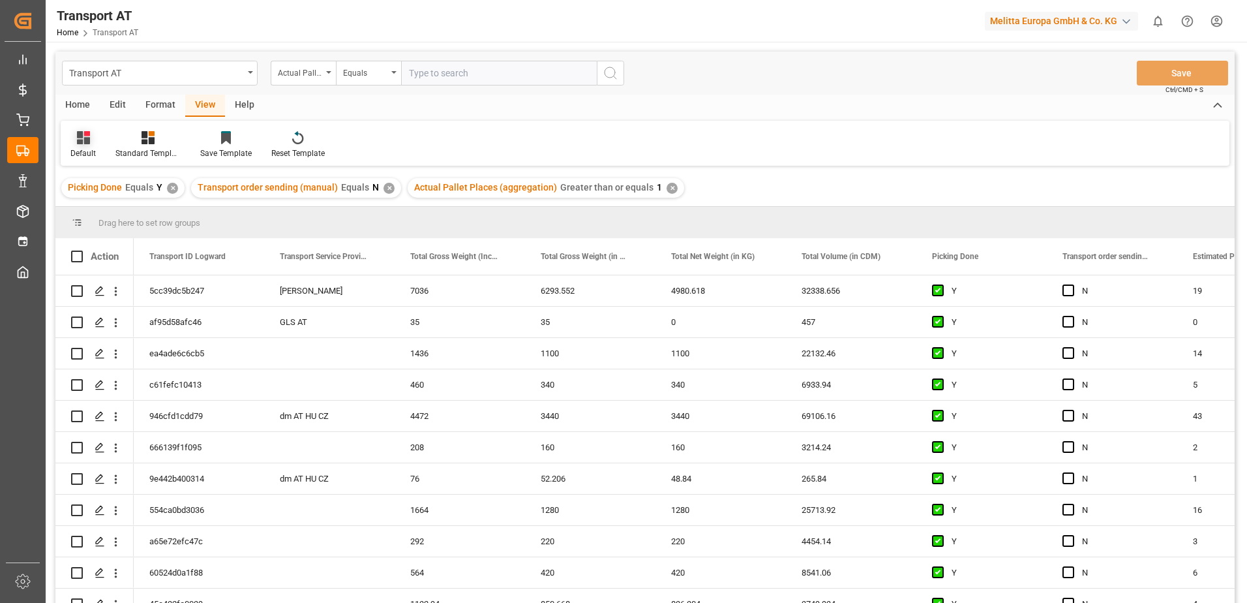
click at [80, 154] on div "Default" at bounding box center [82, 153] width 25 height 12
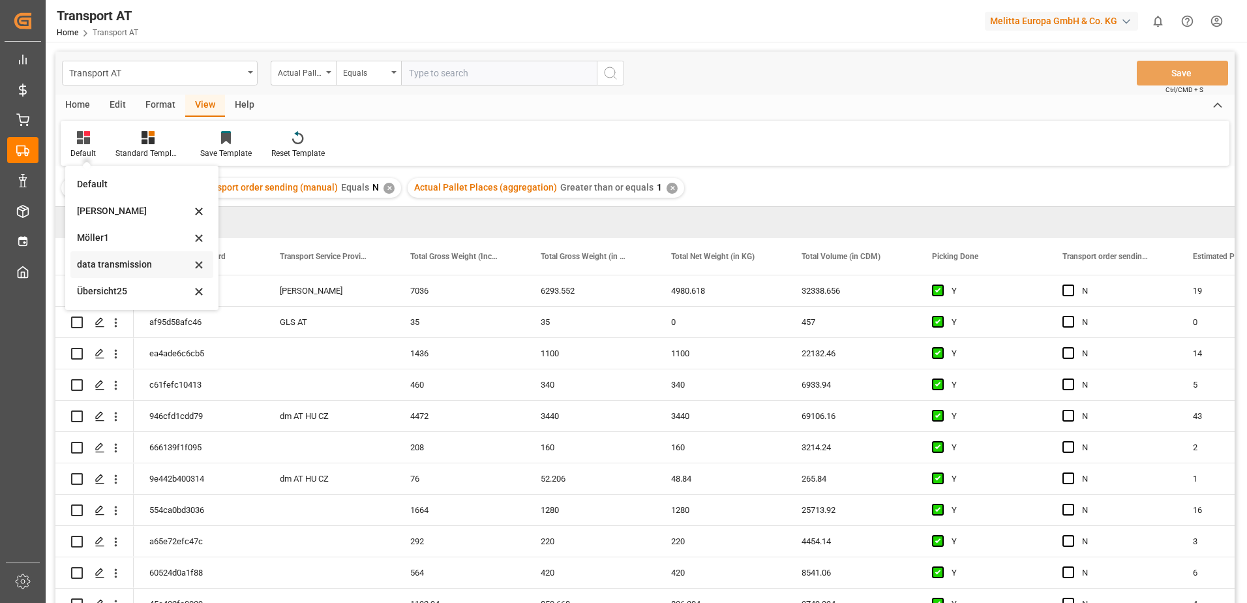
click at [120, 263] on div "data transmission" at bounding box center [134, 265] width 114 height 14
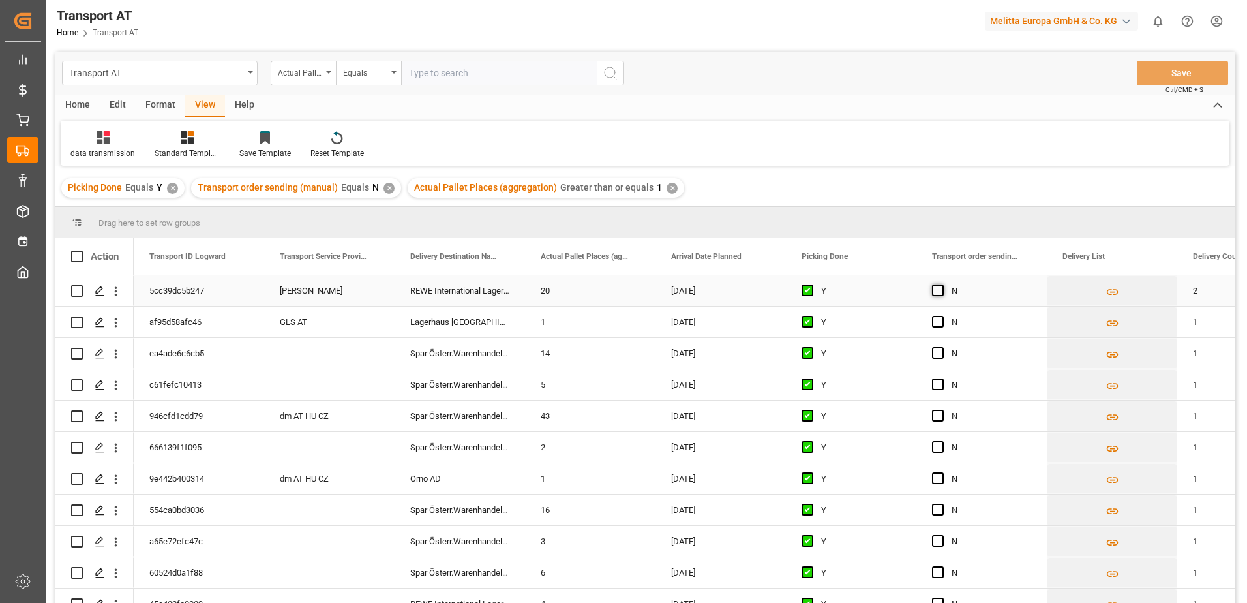
click at [939, 289] on span "Press SPACE to select this row." at bounding box center [938, 290] width 12 height 12
click at [942, 284] on input "Press SPACE to select this row." at bounding box center [942, 284] width 0 height 0
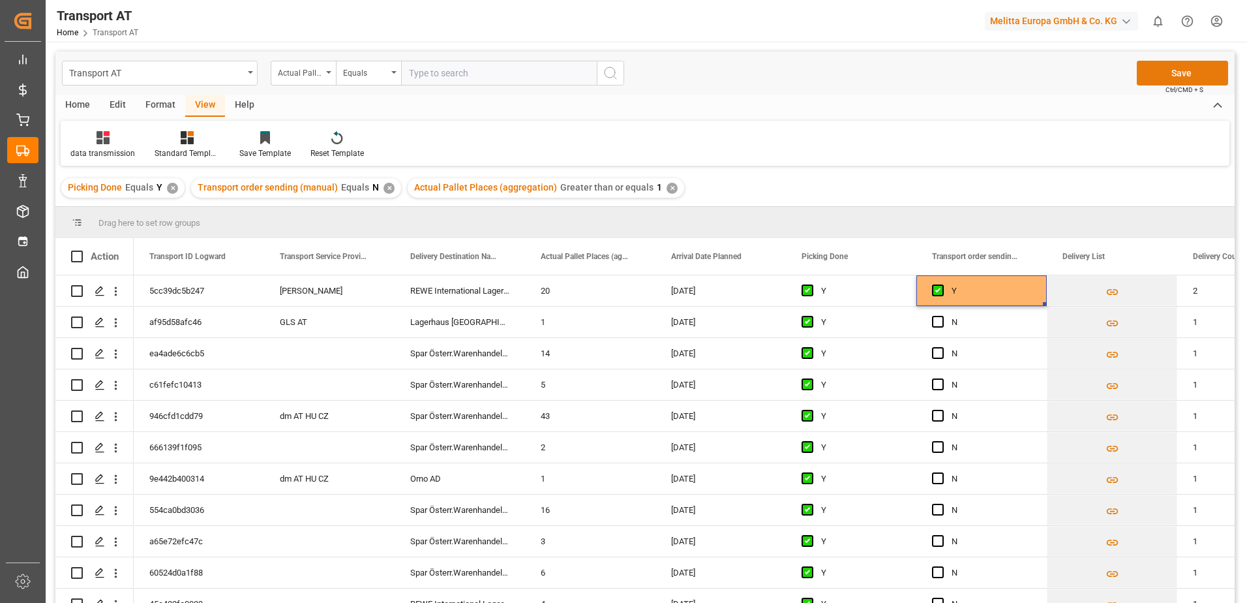
click at [1164, 78] on button "Save" at bounding box center [1182, 73] width 91 height 25
